Goal: Information Seeking & Learning: Learn about a topic

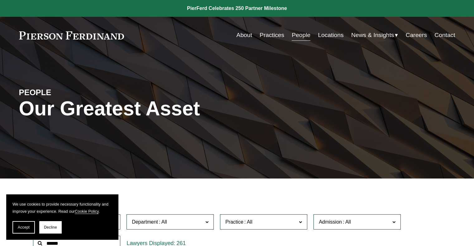
scroll to position [193, 0]
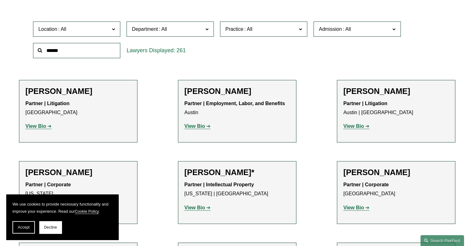
click at [64, 54] on input "text" at bounding box center [76, 50] width 87 height 15
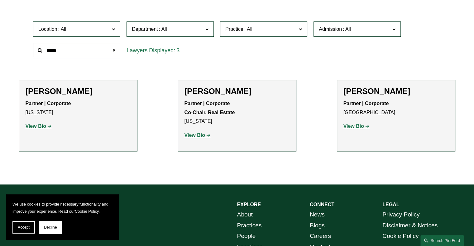
click at [195, 134] on strong "View Bio" at bounding box center [194, 135] width 21 height 5
drag, startPoint x: 60, startPoint y: 47, endPoint x: 14, endPoint y: 47, distance: 46.1
click at [14, 47] on ul "Filter Location All [GEOGRAPHIC_DATA] [GEOGRAPHIC_DATA] [GEOGRAPHIC_DATA] [GEOG…" at bounding box center [237, 85] width 465 height 171
type input "******"
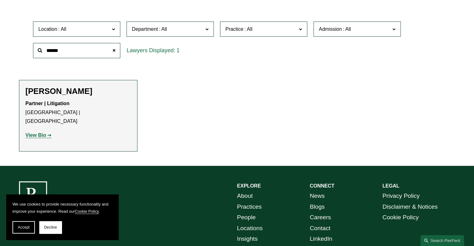
click at [41, 133] on strong "View Bio" at bounding box center [36, 135] width 21 height 5
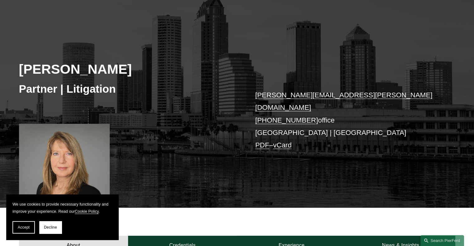
scroll to position [93, 0]
